Goal: Information Seeking & Learning: Learn about a topic

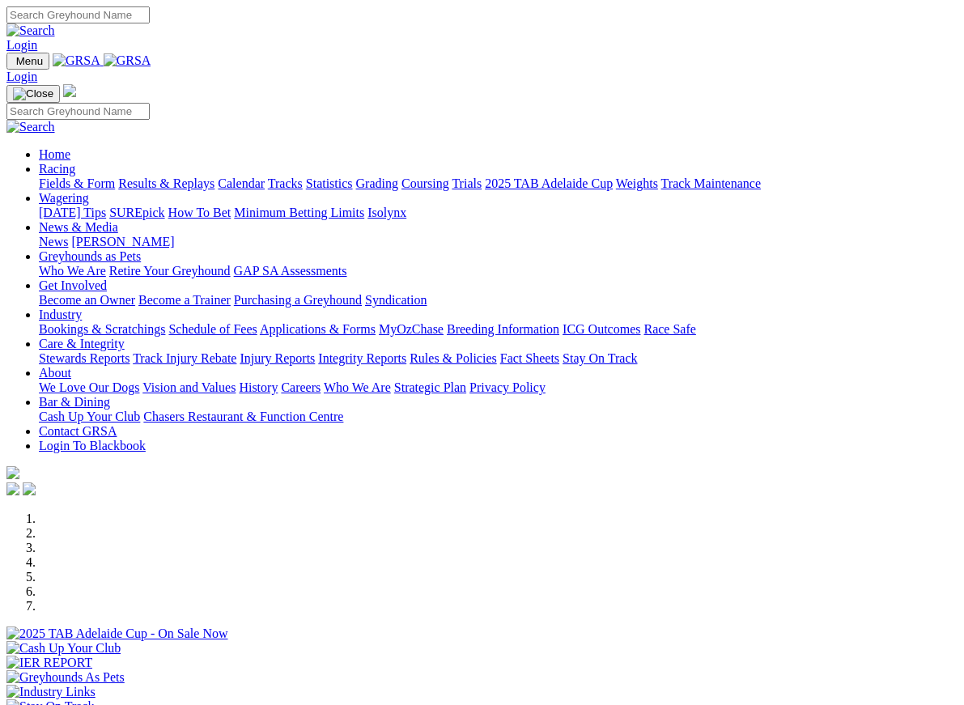
select select "QLD"
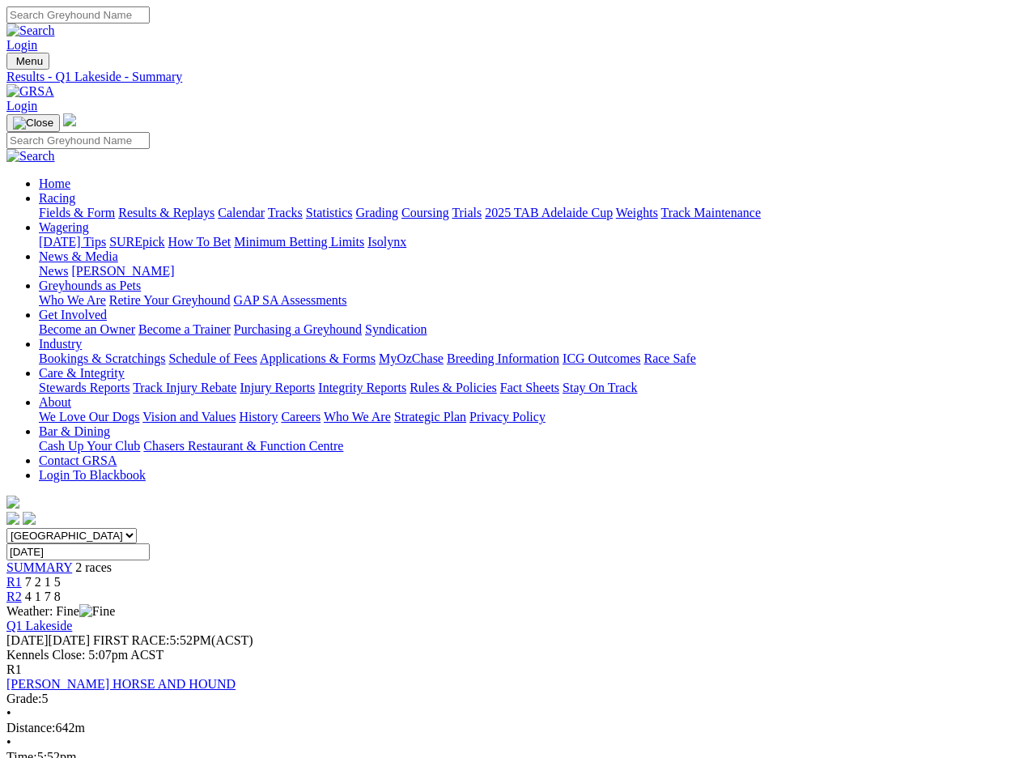
click at [58, 24] on div "Login" at bounding box center [517, 29] width 1023 height 46
click at [32, 7] on div "Login" at bounding box center [517, 29] width 1023 height 46
click at [29, 18] on div "Login" at bounding box center [517, 29] width 1023 height 46
click at [40, 66] on nav "Menu Results - Q1 Lakeside - Summary Login Home Racing Fields & Form Results & …" at bounding box center [517, 290] width 1023 height 475
click at [53, 206] on link "Fields & Form" at bounding box center [77, 213] width 76 height 14
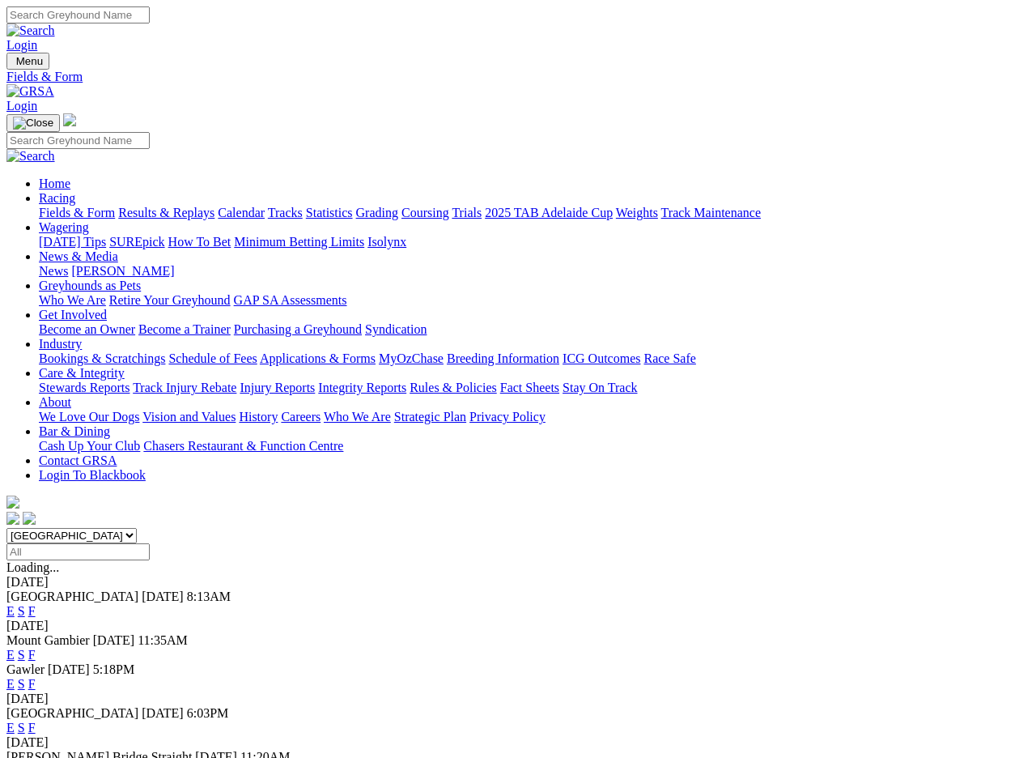
scroll to position [-14, 0]
click at [137, 528] on select "South Australia New South Wales Northern Territory Queensland Tasmania Victoria…" at bounding box center [71, 535] width 130 height 15
select select "QLD"
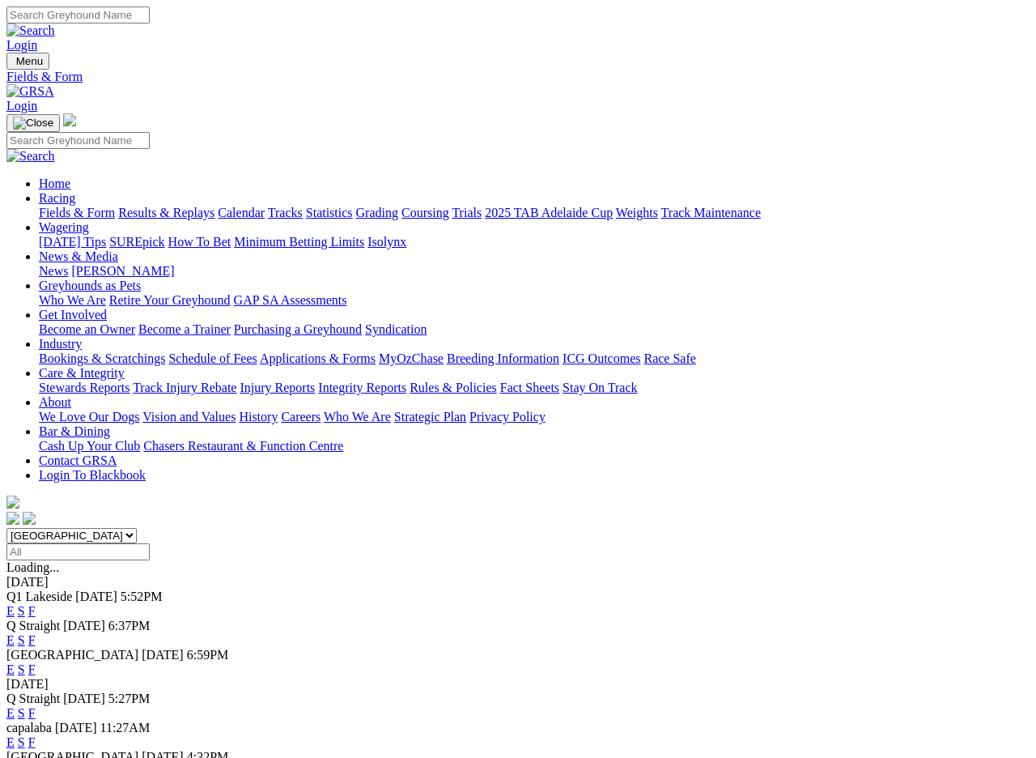
click at [36, 662] on link "F" at bounding box center [31, 669] width 7 height 14
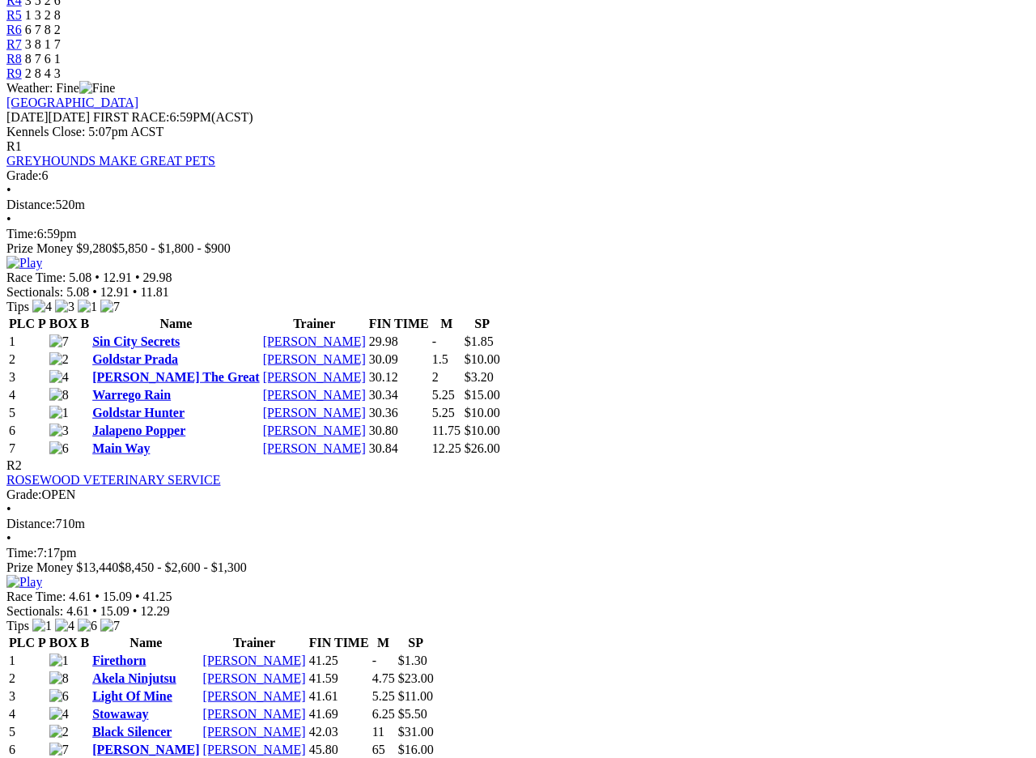
scroll to position [693, 0]
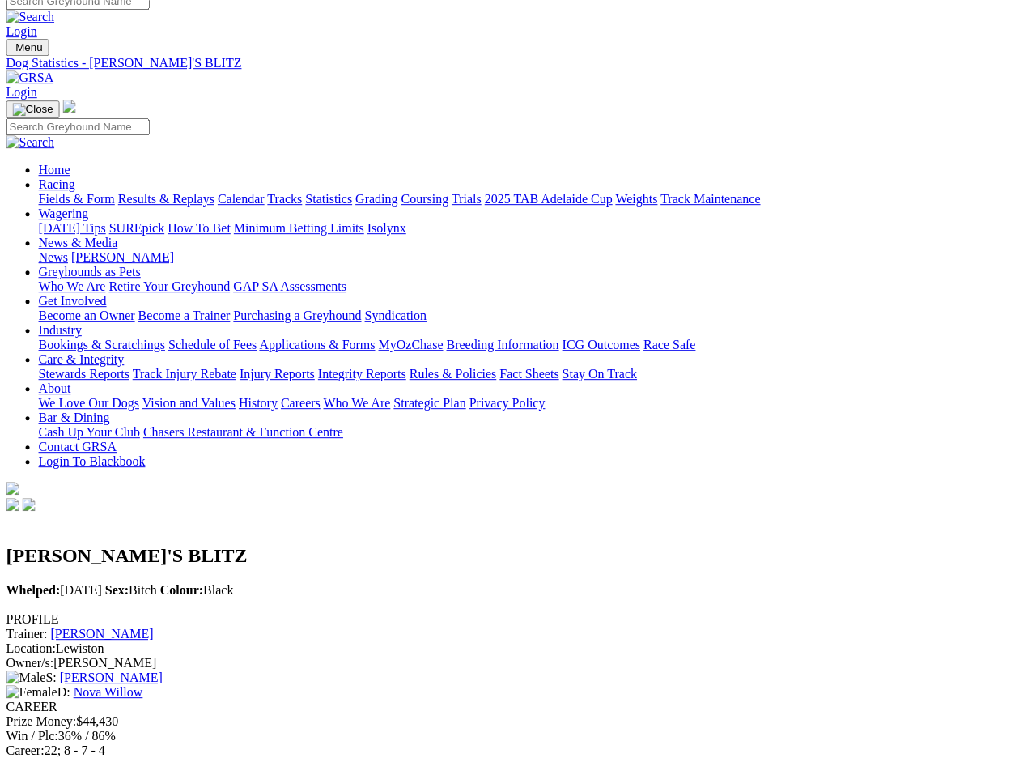
scroll to position [0, 15]
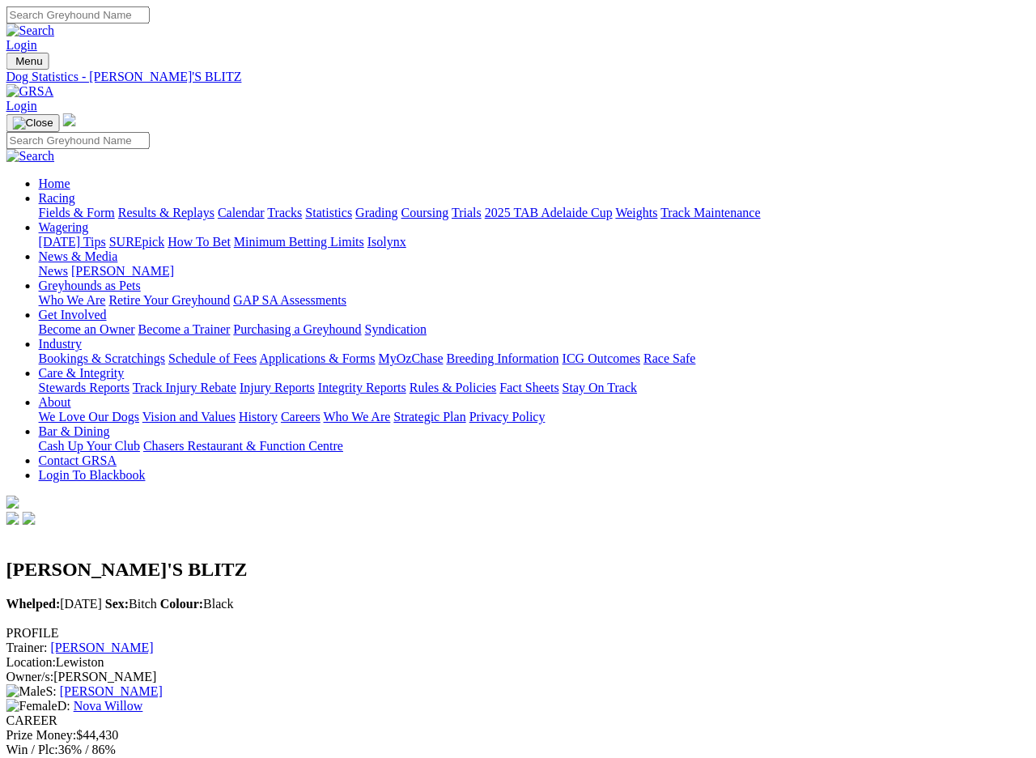
click at [22, 24] on div "Login" at bounding box center [517, 29] width 1023 height 46
